Goal: Book appointment/travel/reservation

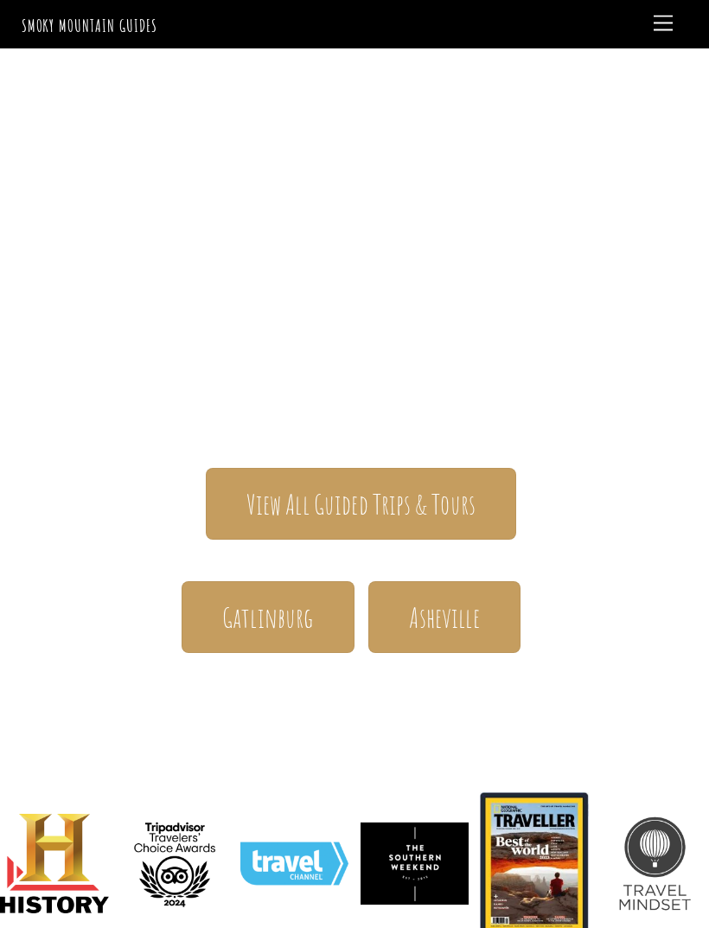
click at [393, 486] on span "View All Guided Trips & Tours" at bounding box center [361, 503] width 229 height 35
click at [662, 26] on span "Menu" at bounding box center [663, 24] width 19 height 16
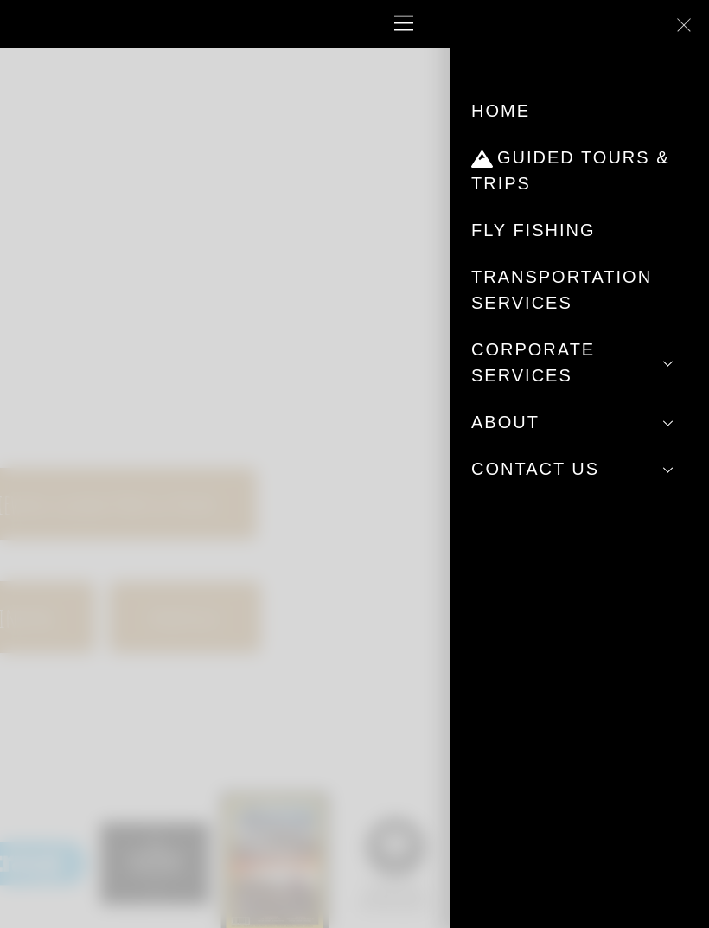
click at [547, 234] on link "Fly Fishing" at bounding box center [580, 230] width 216 height 47
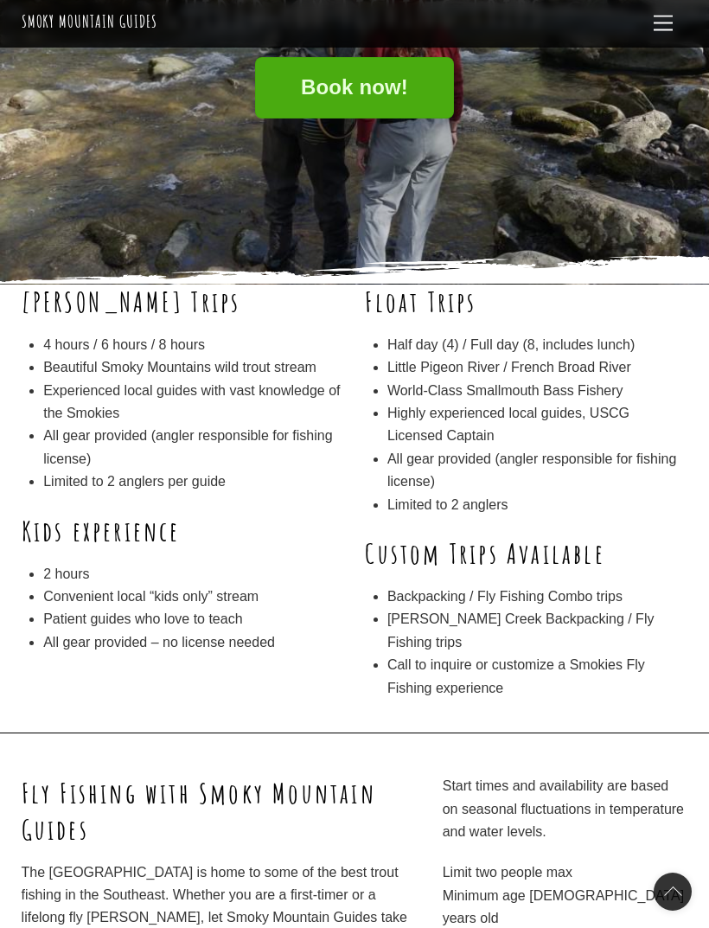
scroll to position [207, 0]
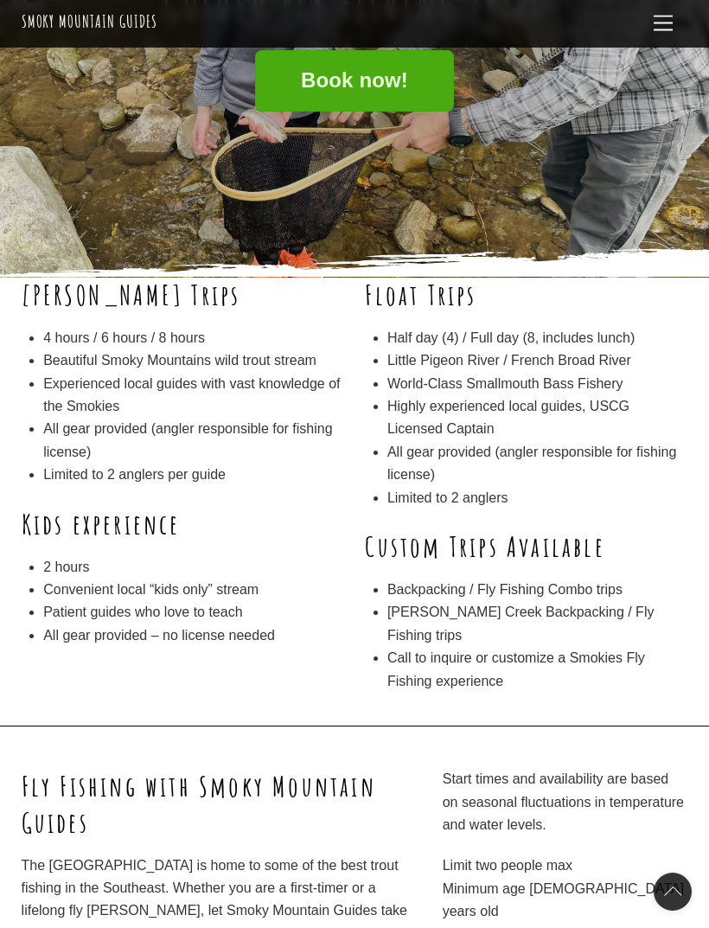
click at [87, 294] on b "Wade Trips" at bounding box center [132, 294] width 220 height 35
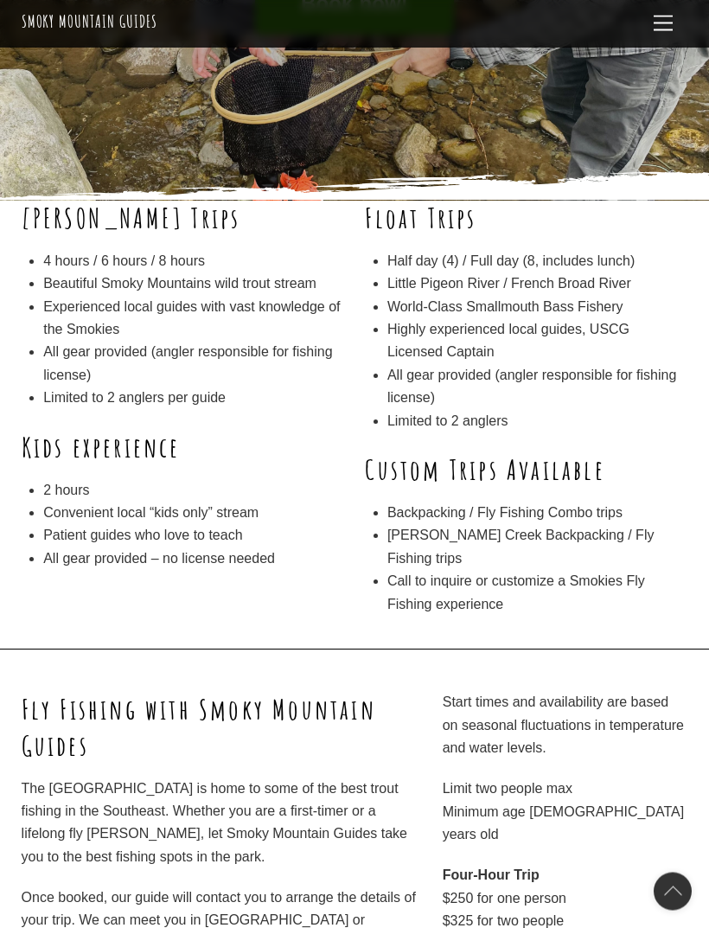
scroll to position [284, 0]
click at [138, 436] on b "Kids experience" at bounding box center [101, 446] width 159 height 35
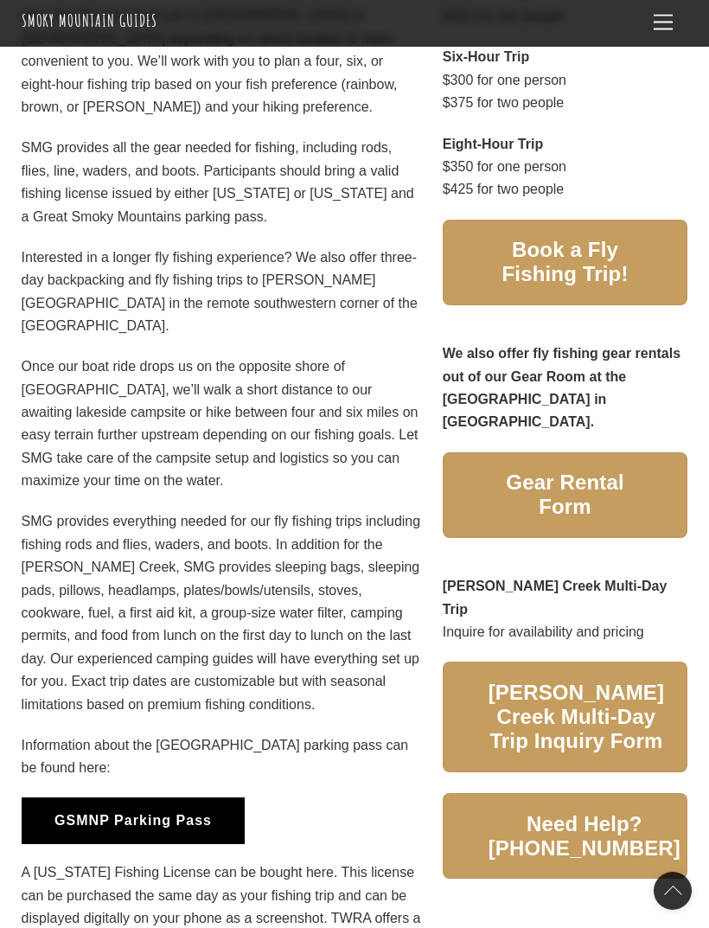
scroll to position [1189, 0]
click at [583, 238] on span "Book a Fly Fishing Trip!" at bounding box center [566, 262] width 154 height 48
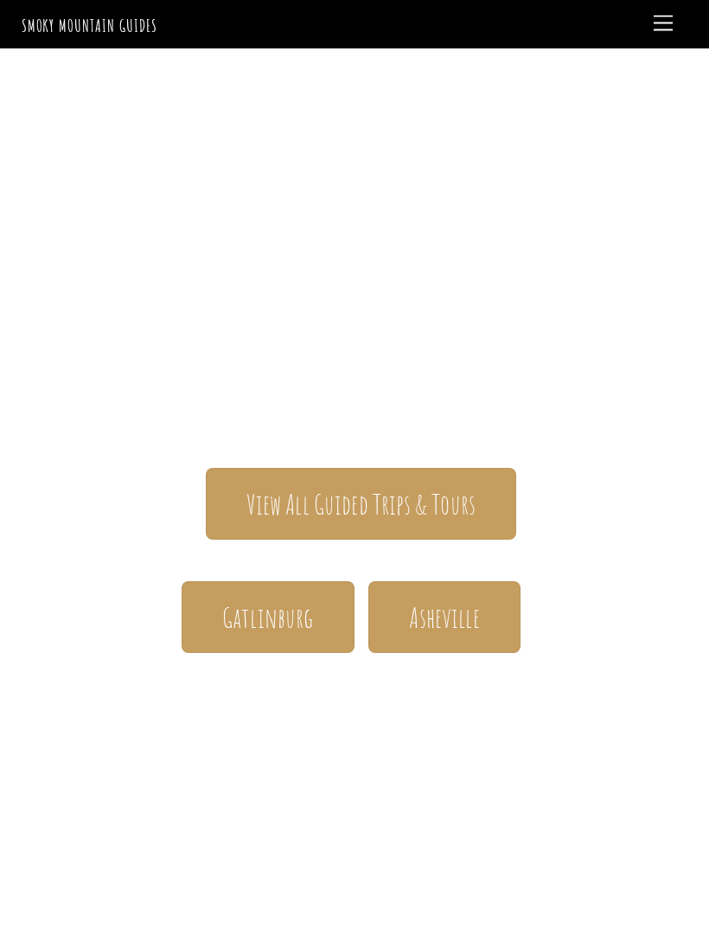
click at [667, 25] on span "Menu" at bounding box center [663, 24] width 19 height 16
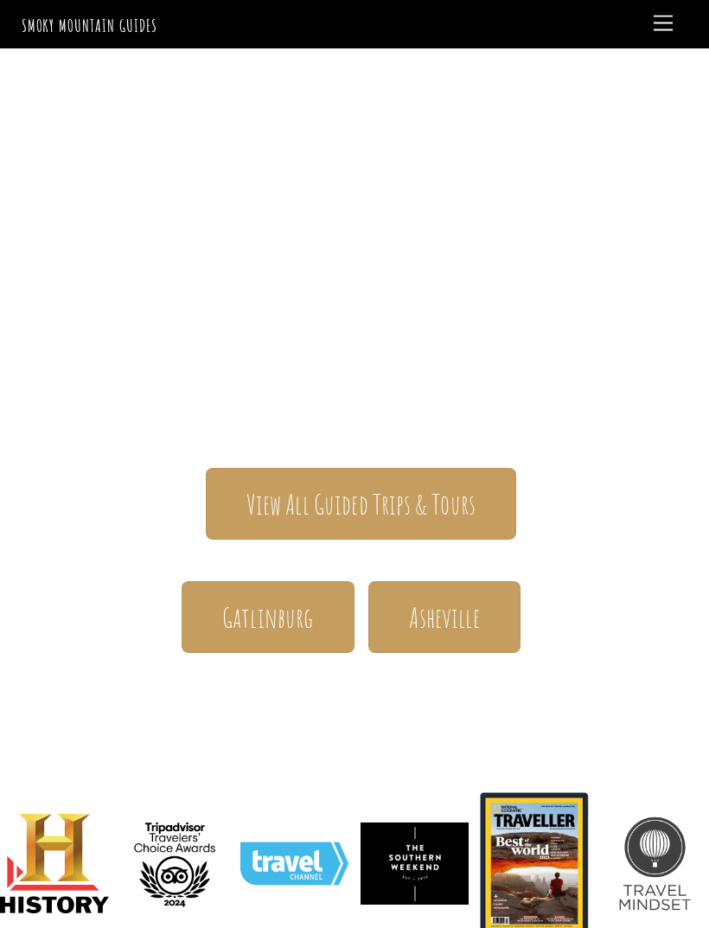
click at [658, 24] on span "Menu" at bounding box center [663, 24] width 19 height 16
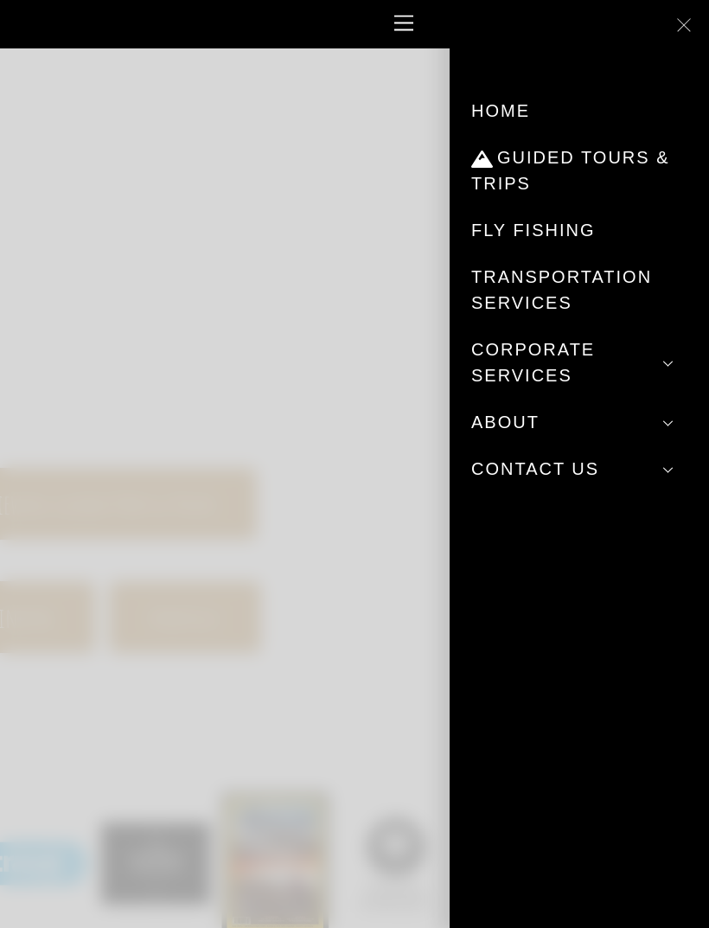
click at [556, 233] on link "Fly Fishing" at bounding box center [580, 230] width 216 height 47
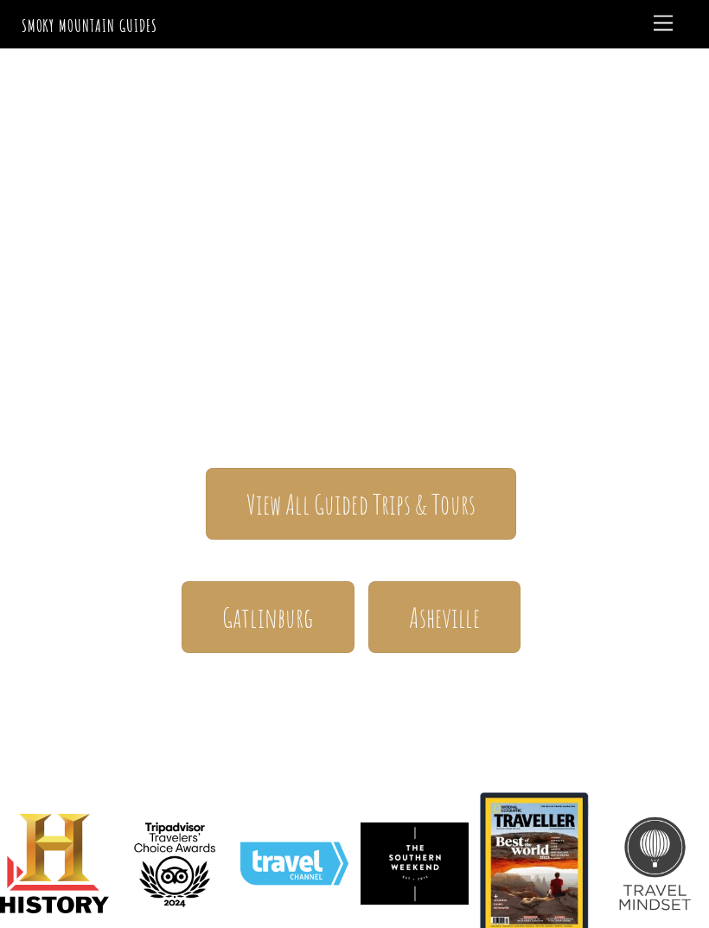
click at [663, 18] on span "Menu" at bounding box center [663, 24] width 19 height 16
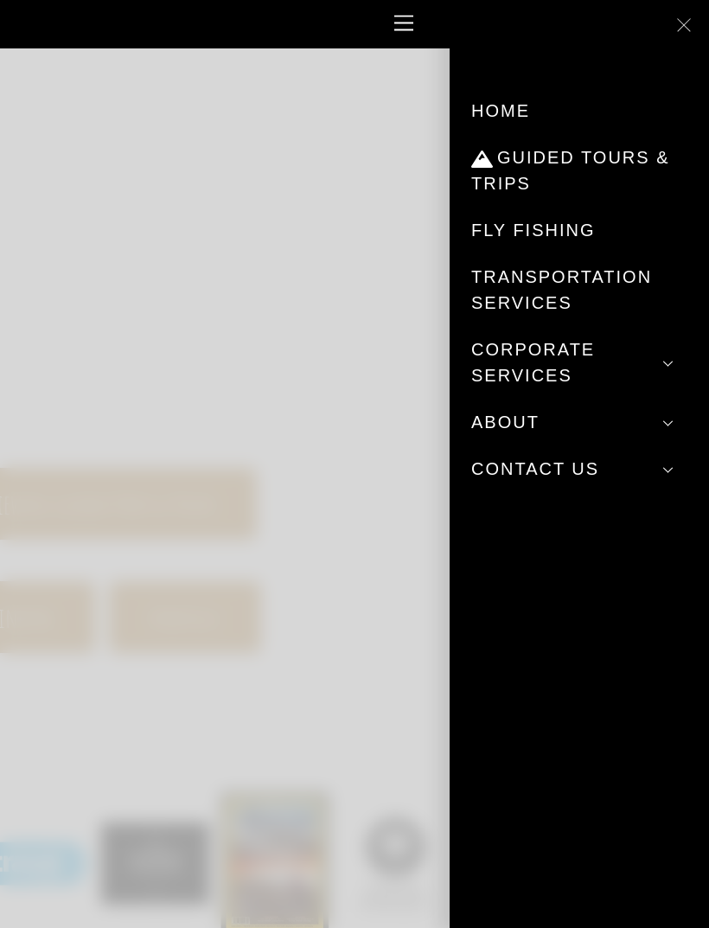
click at [532, 232] on link "Fly Fishing" at bounding box center [580, 230] width 216 height 47
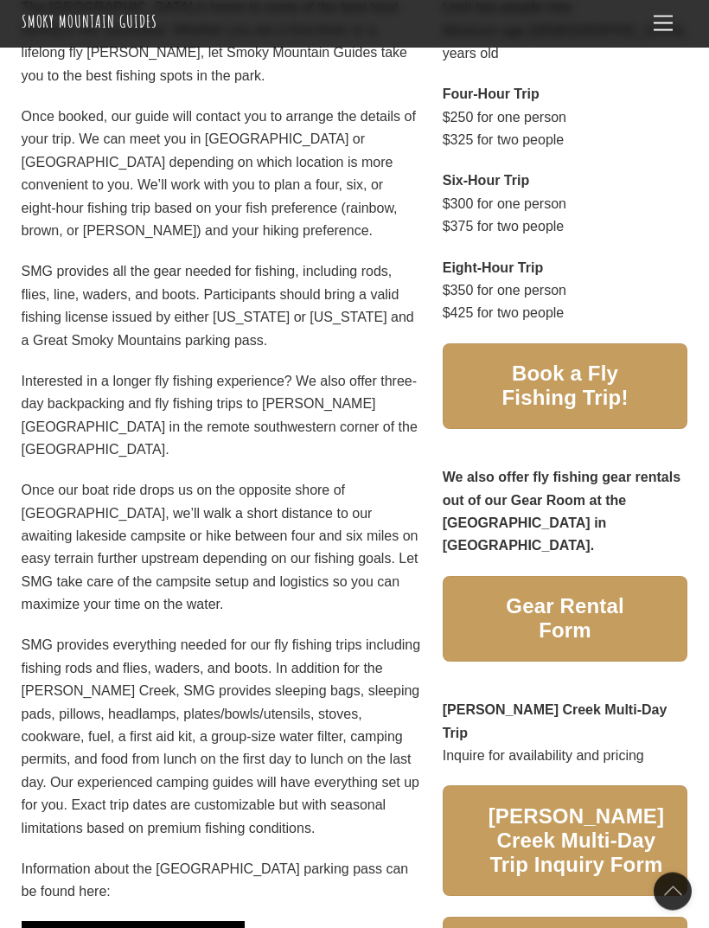
scroll to position [1065, 0]
click at [565, 362] on span "Book a Fly Fishing Trip!" at bounding box center [566, 386] width 154 height 48
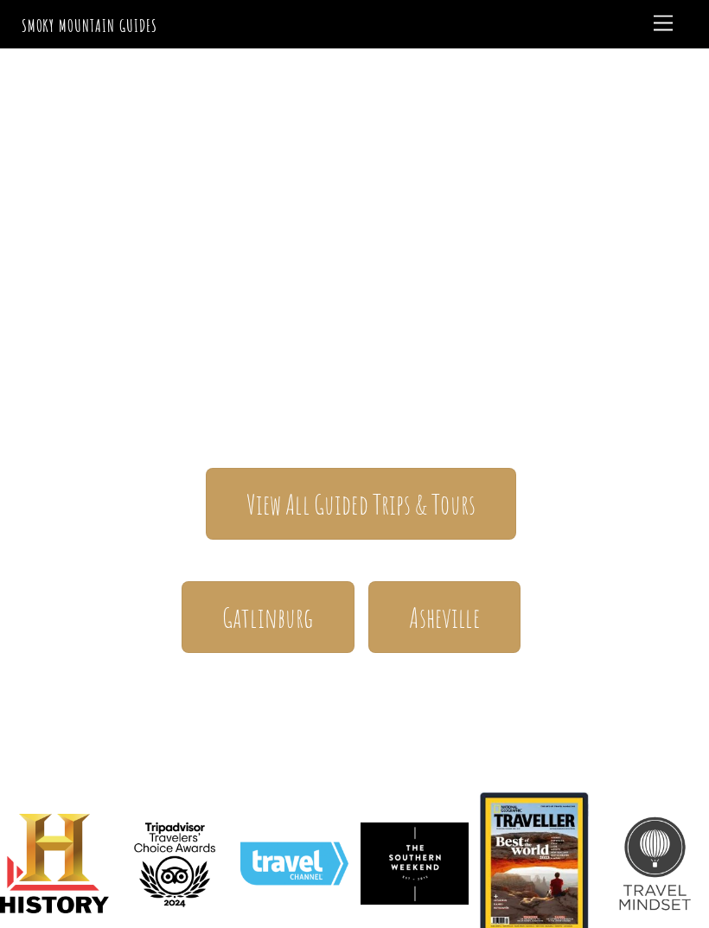
click at [665, 25] on span "Menu" at bounding box center [663, 24] width 19 height 16
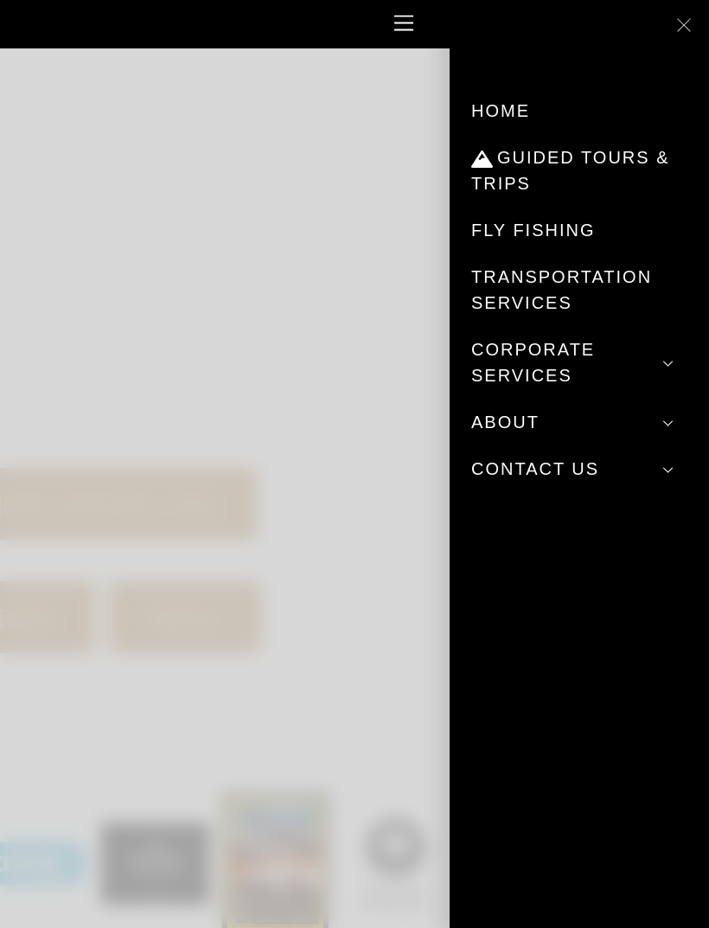
click at [555, 164] on link "Guided Tours & Trips" at bounding box center [580, 170] width 216 height 73
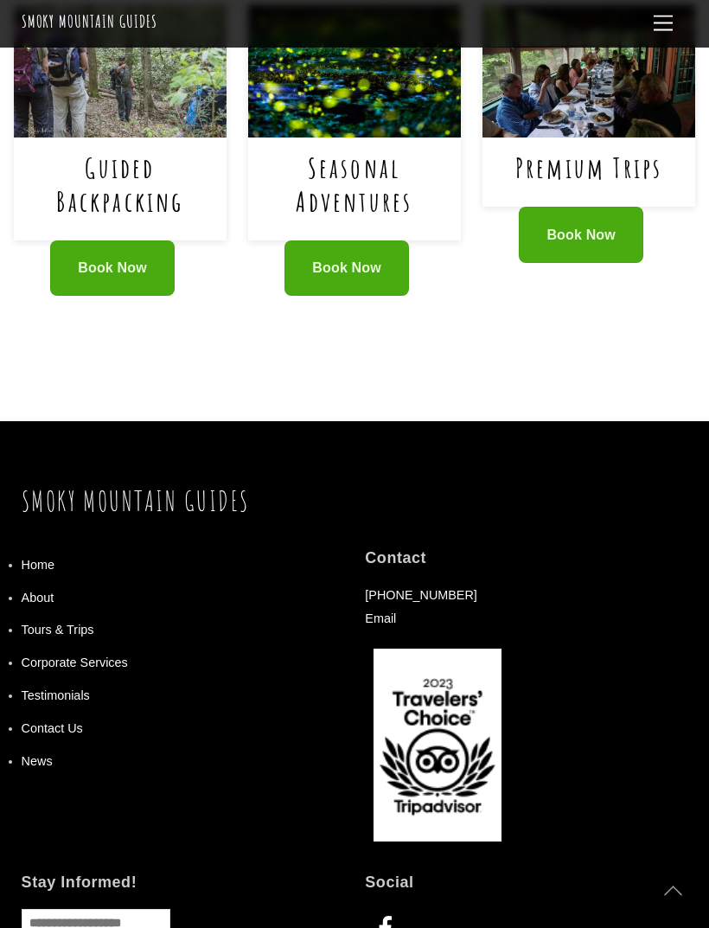
scroll to position [1403, 0]
click at [67, 623] on link "Tours & Trips" at bounding box center [58, 630] width 73 height 14
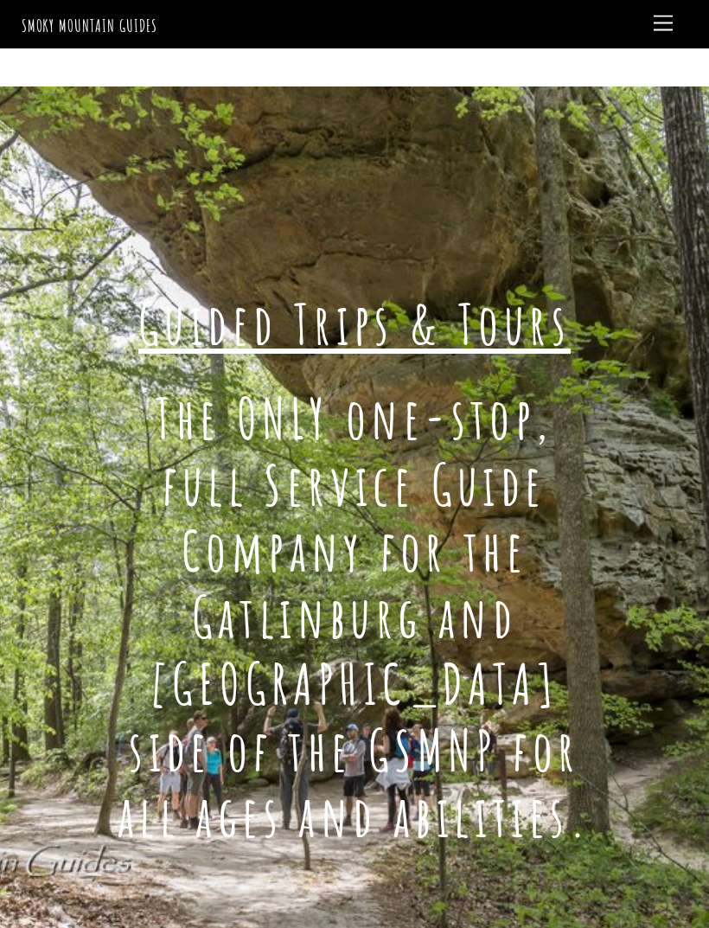
click at [663, 26] on span "Menu" at bounding box center [663, 24] width 19 height 16
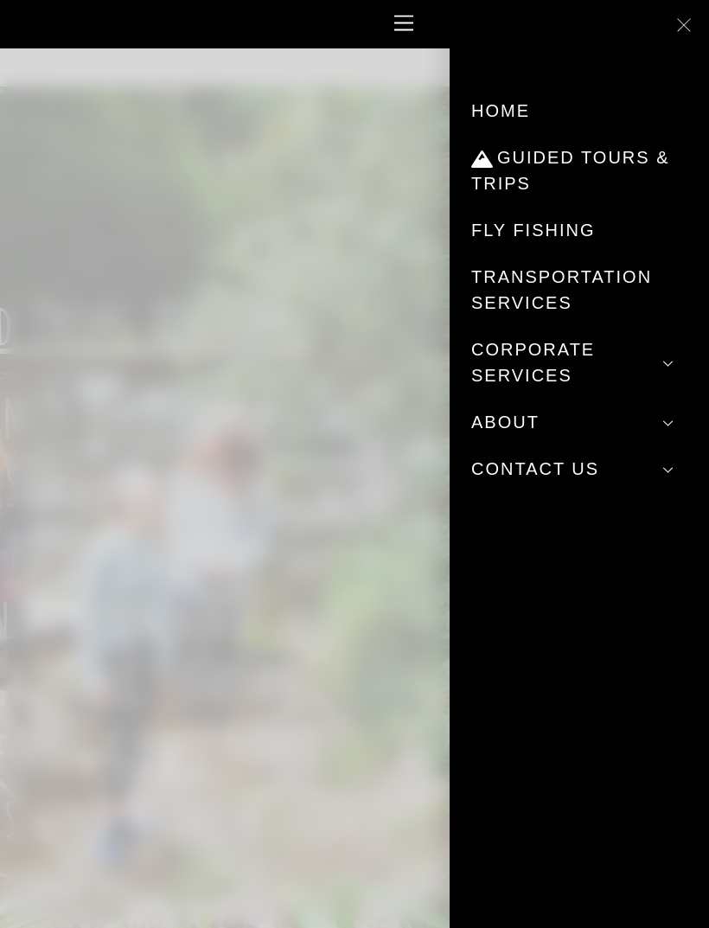
click at [669, 420] on span at bounding box center [667, 423] width 31 height 31
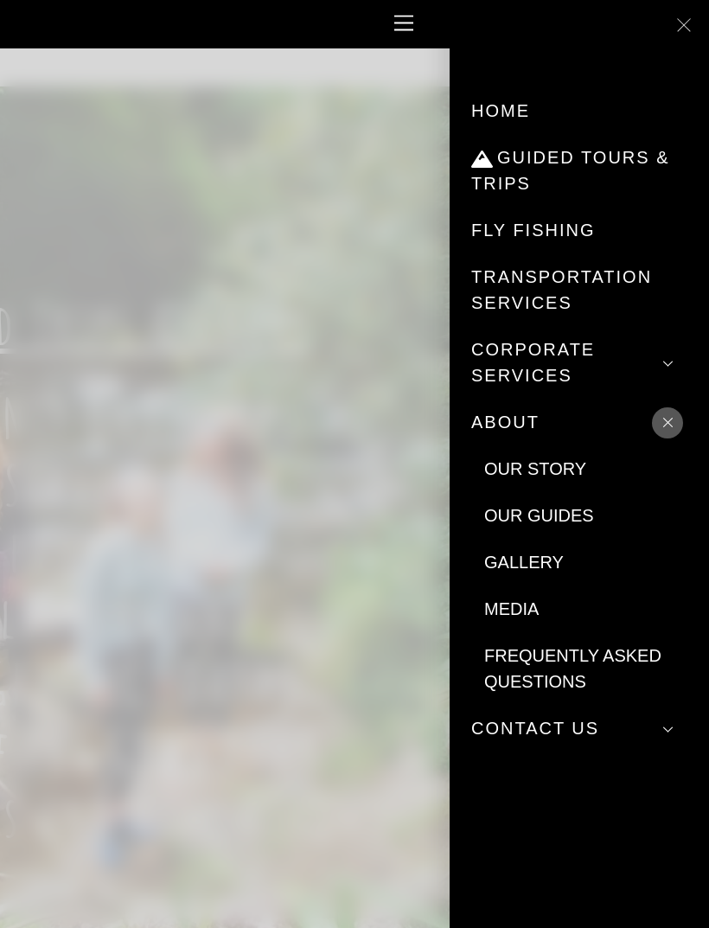
click at [555, 517] on link "Our Guides" at bounding box center [586, 515] width 203 height 47
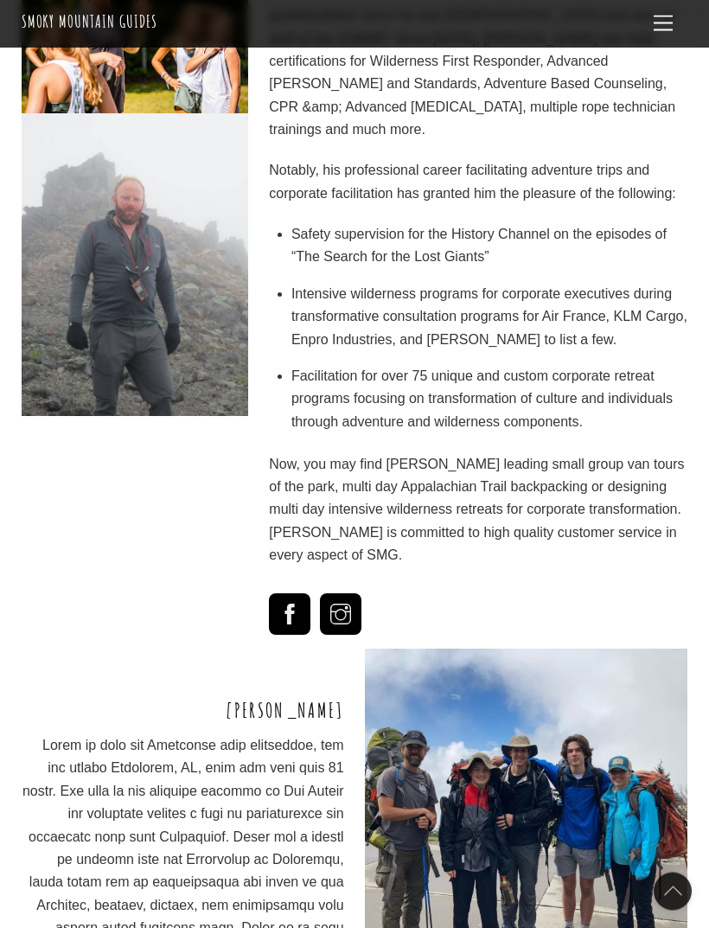
scroll to position [3341, 0]
